Goal: Find specific page/section: Find specific page/section

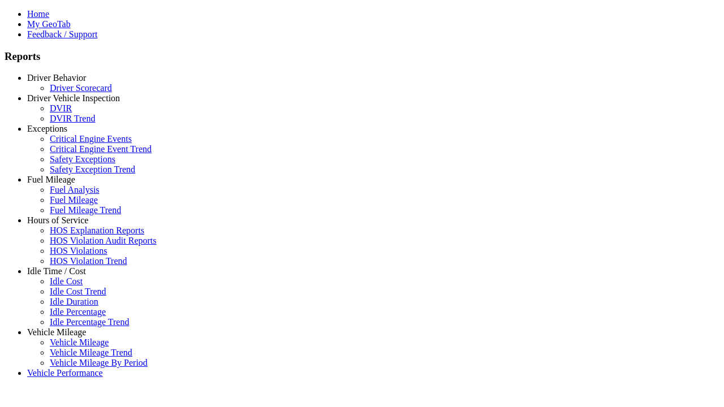
click at [65, 327] on link "Vehicle Mileage" at bounding box center [56, 332] width 59 height 10
click at [74, 348] on link "Vehicle Mileage Trend" at bounding box center [91, 353] width 83 height 10
select select "**********"
select select "**"
